Goal: Information Seeking & Learning: Learn about a topic

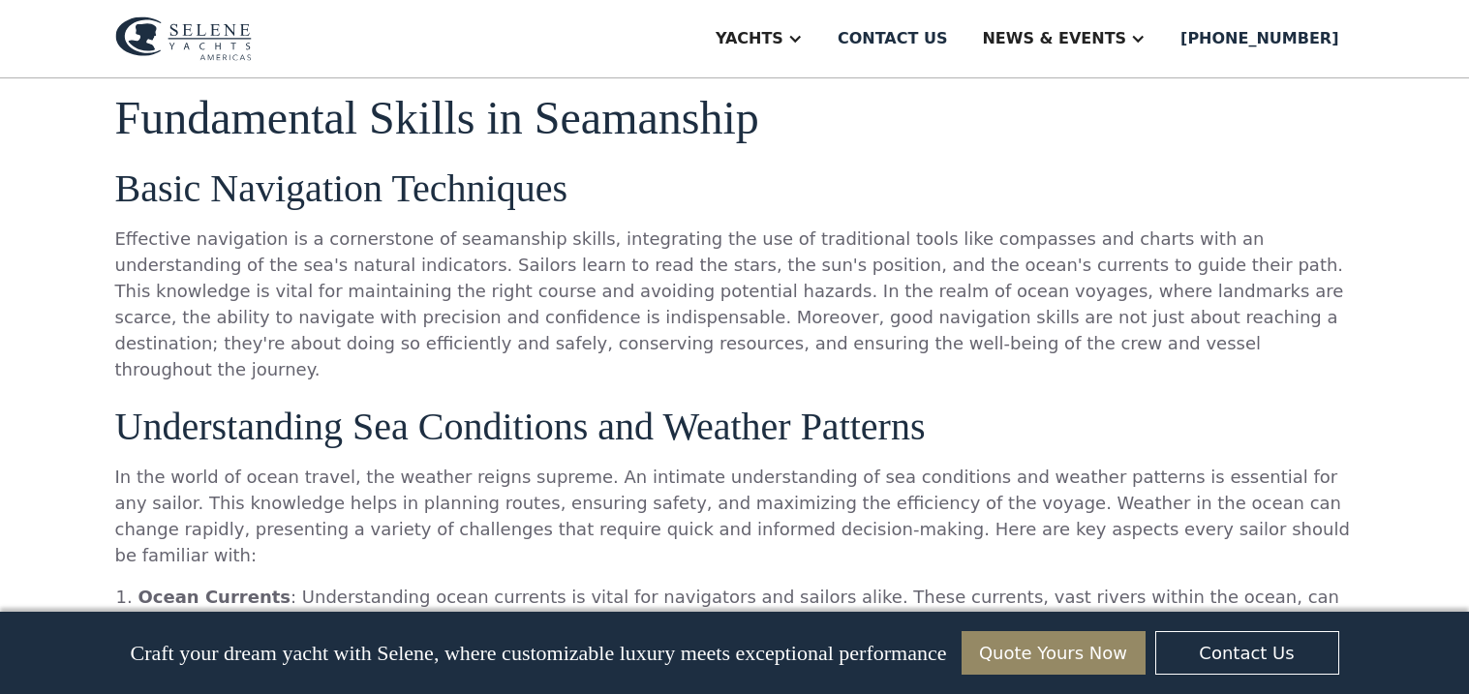
scroll to position [1464, 0]
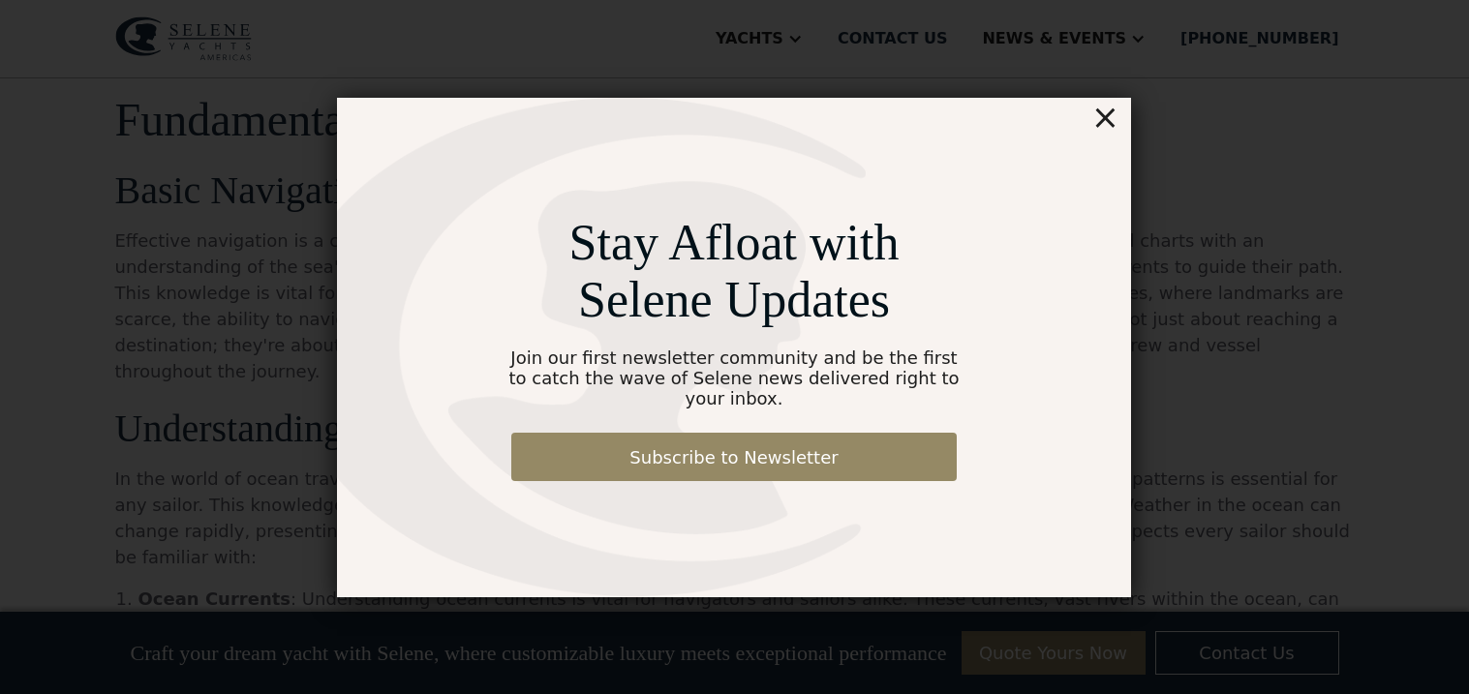
click at [1108, 127] on div "×" at bounding box center [1105, 117] width 28 height 39
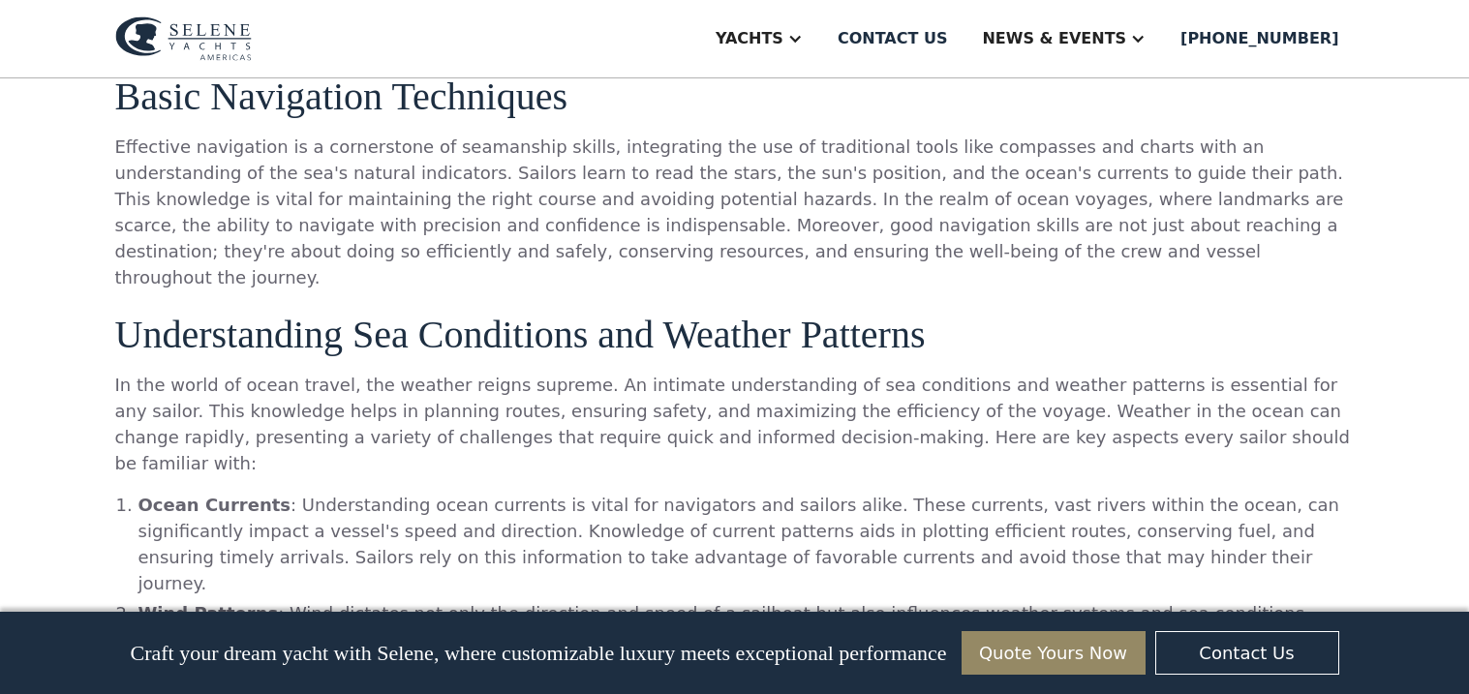
scroll to position [1554, 0]
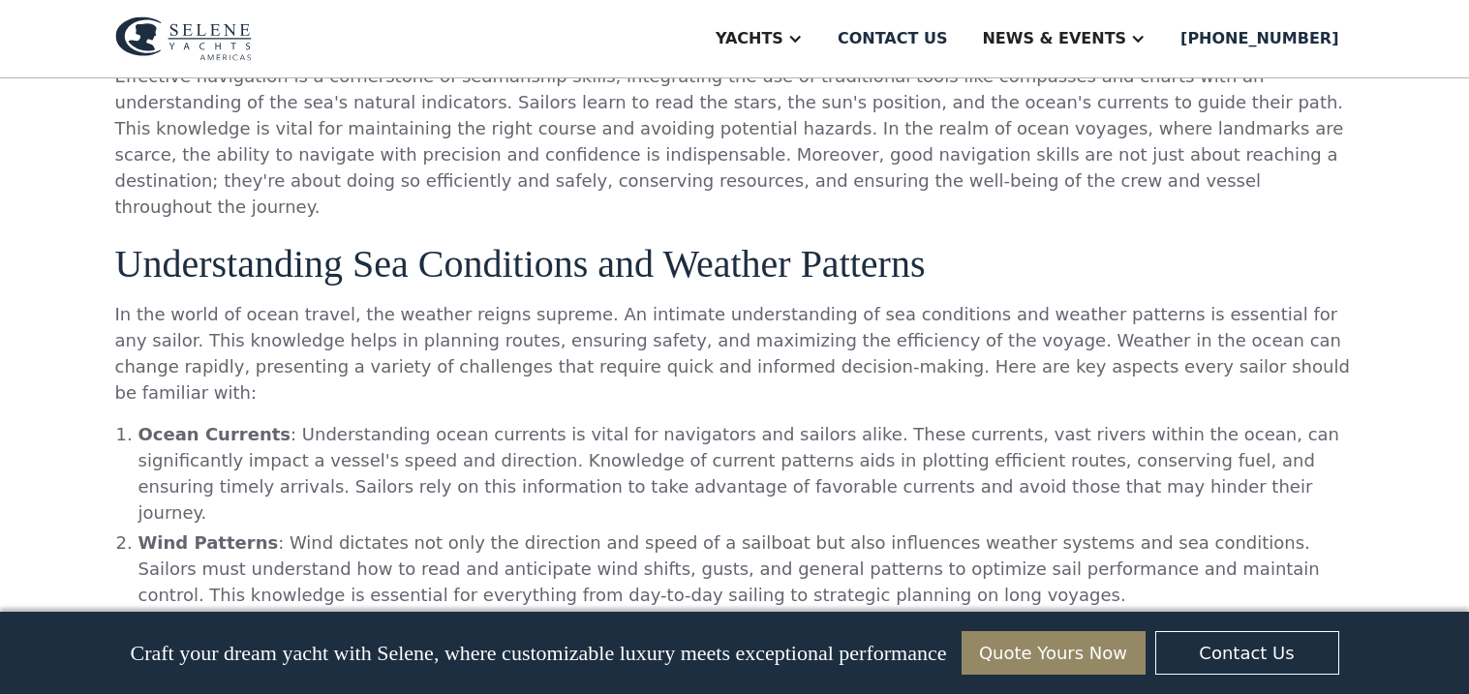
scroll to position [1619, 0]
